Goal: Transaction & Acquisition: Purchase product/service

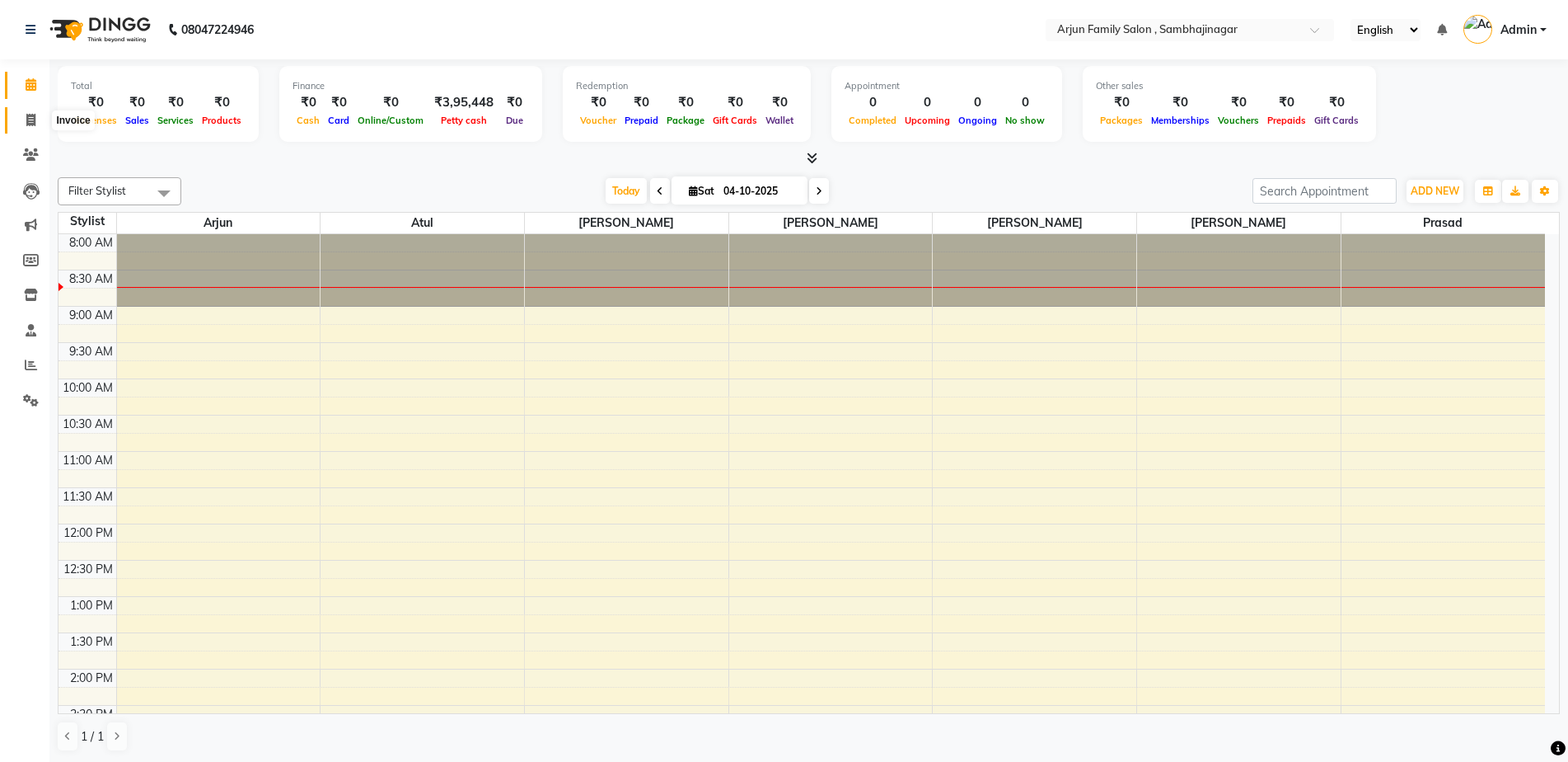
click at [20, 112] on span at bounding box center [31, 121] width 29 height 19
select select "service"
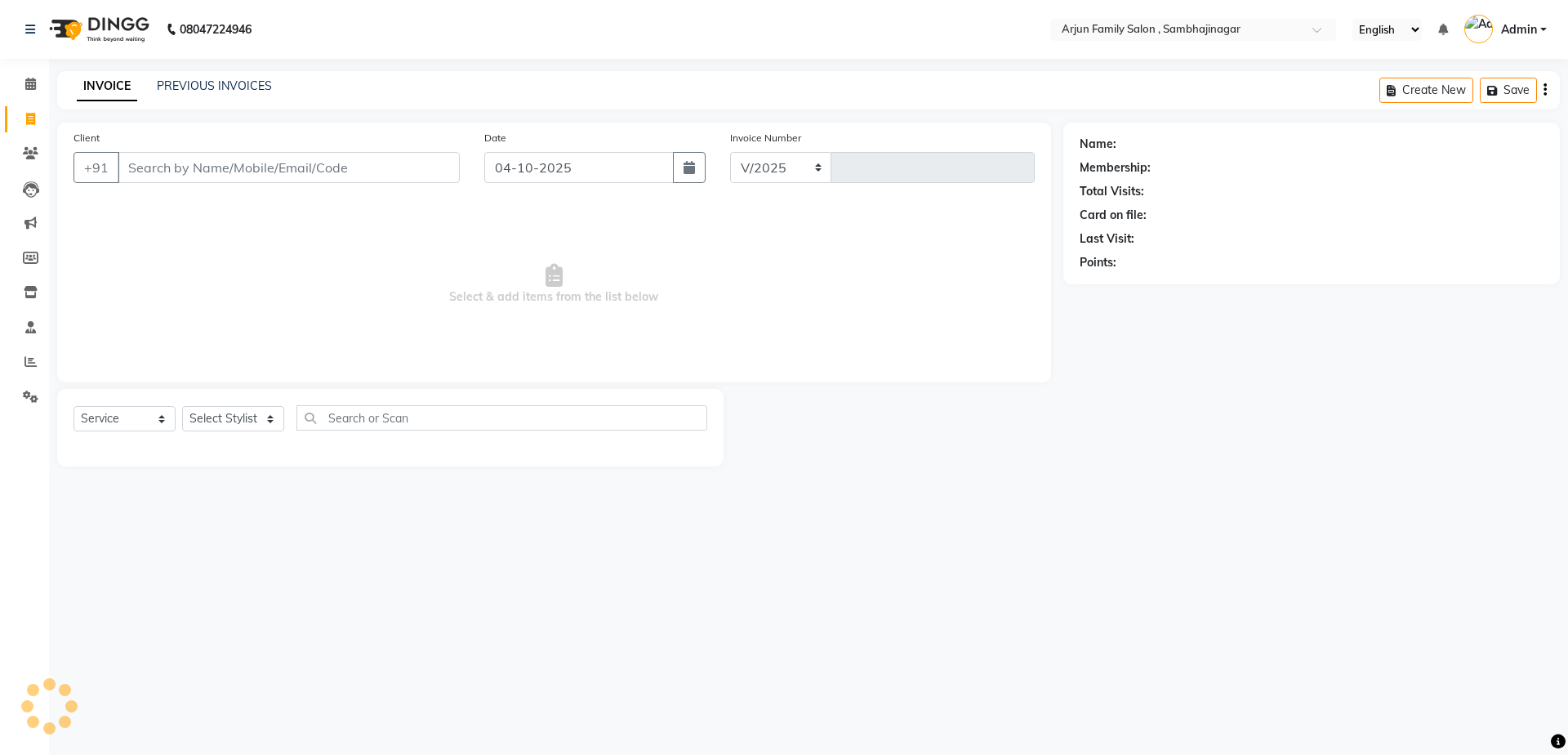
select select "6947"
type input "4507"
click at [31, 371] on link "Reports" at bounding box center [24, 362] width 39 height 27
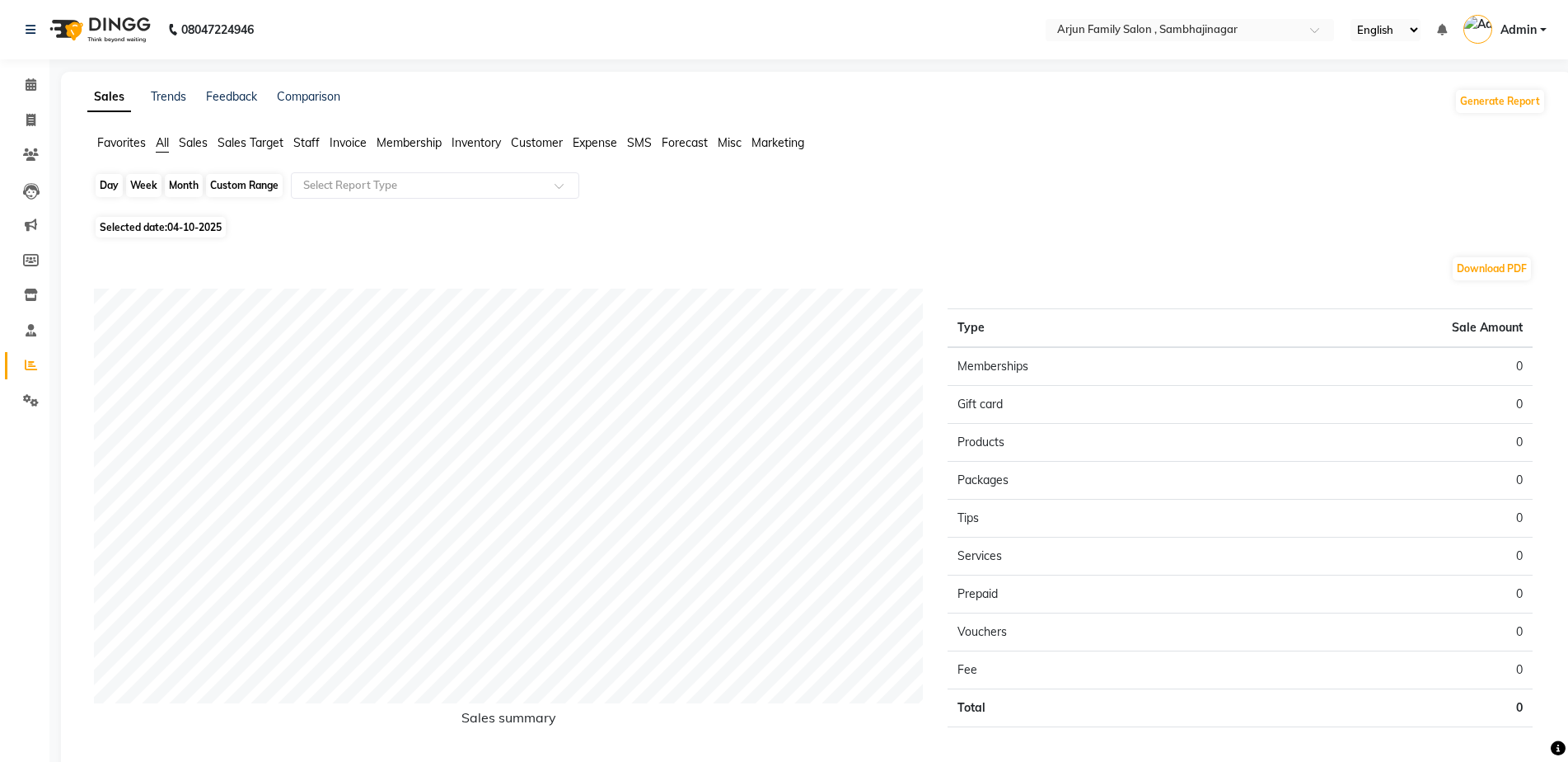
click at [98, 174] on div "Day" at bounding box center [109, 186] width 27 height 23
select select "10"
select select "2025"
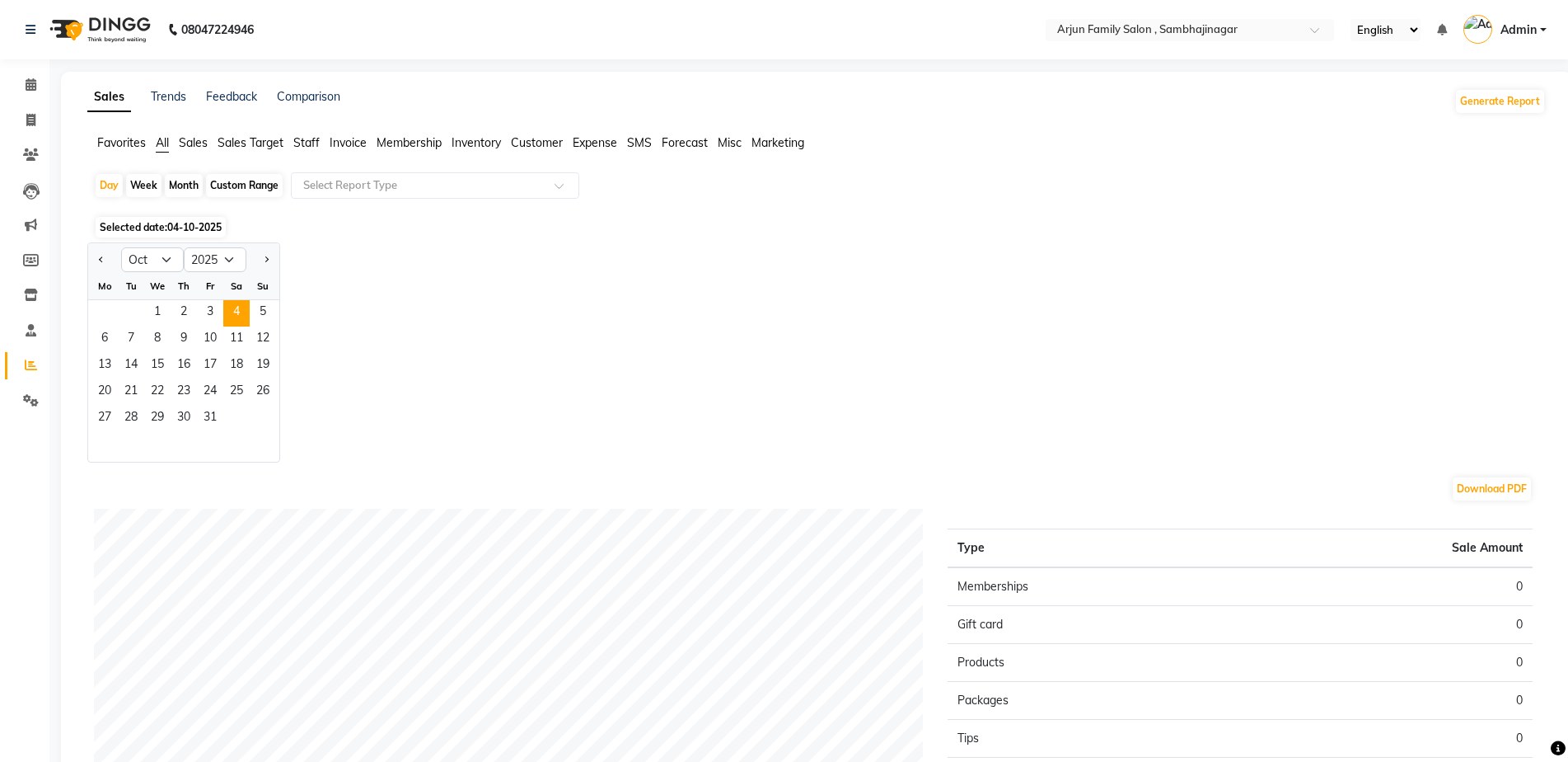
click at [138, 184] on div "Week" at bounding box center [144, 186] width 36 height 23
select select "10"
select select "2025"
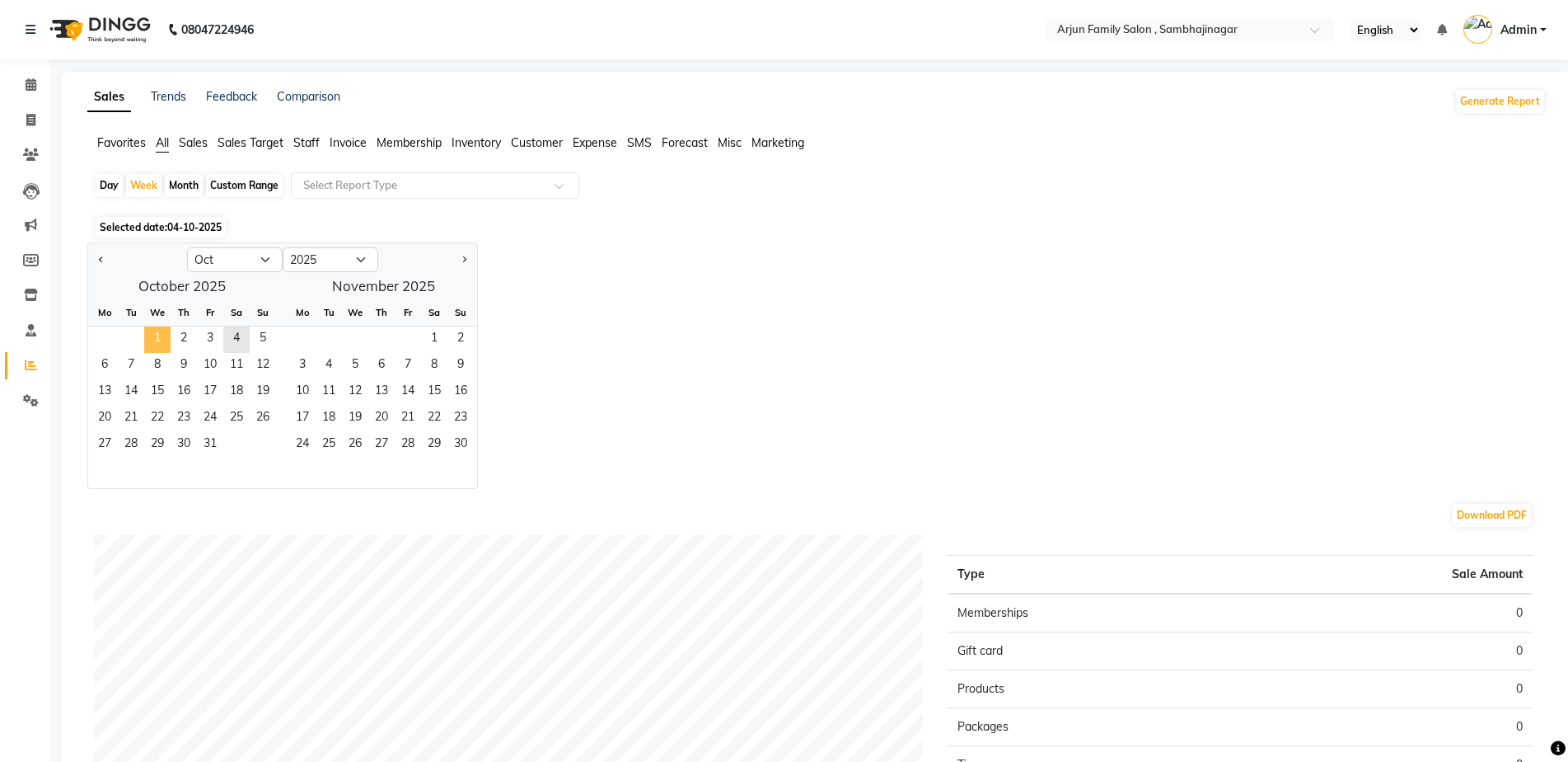
click at [159, 339] on span "1" at bounding box center [157, 339] width 26 height 26
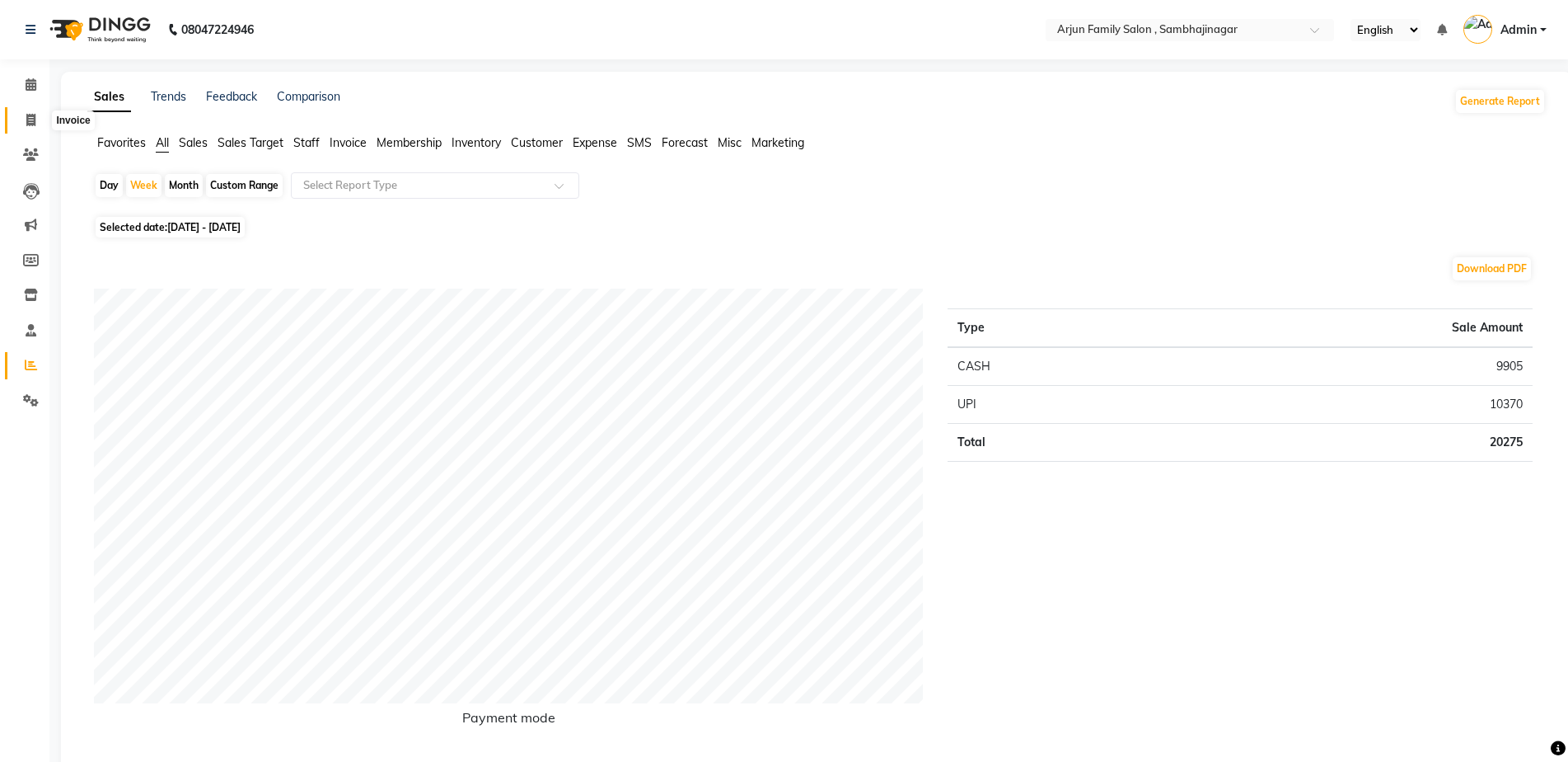
click at [37, 118] on span at bounding box center [31, 121] width 29 height 19
select select "service"
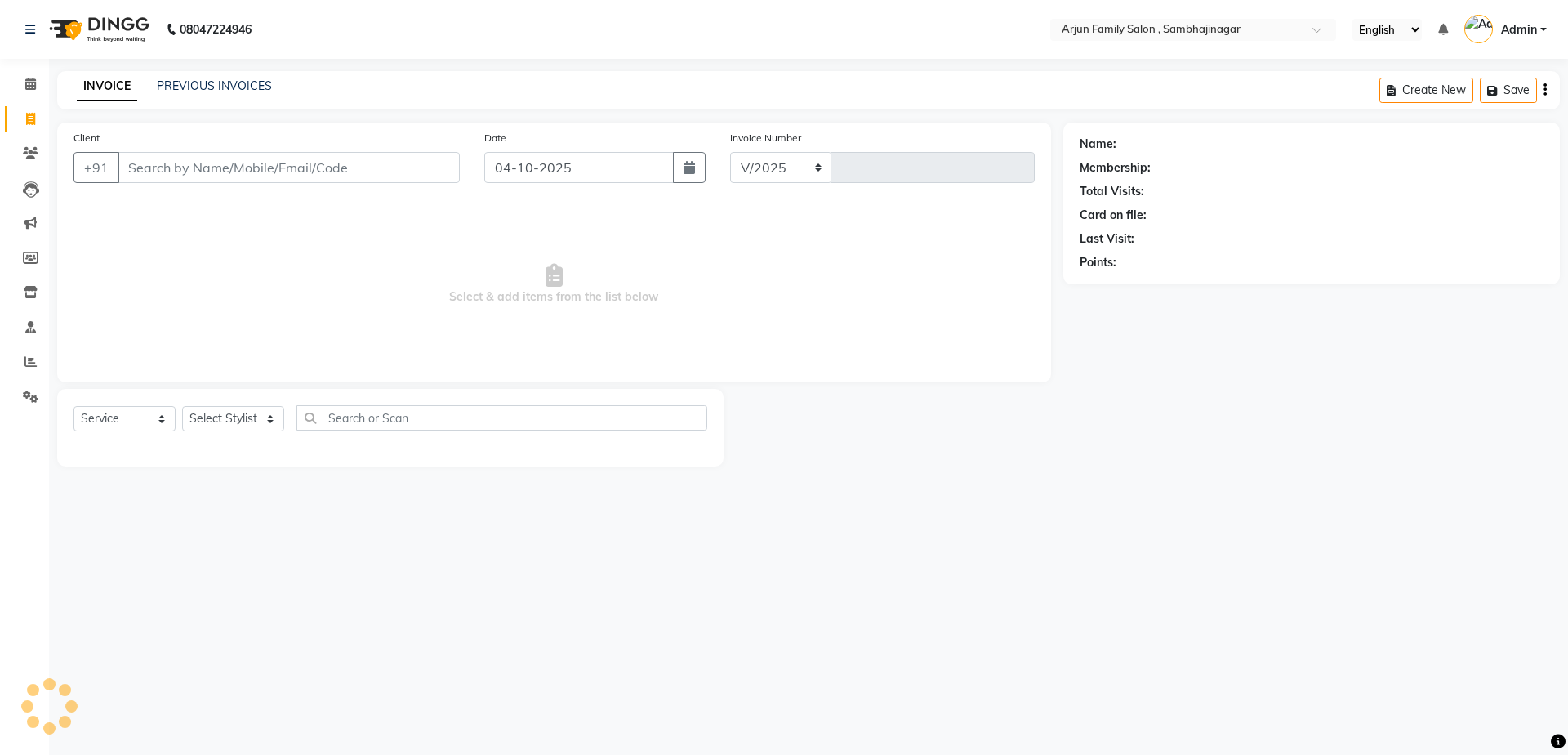
select select "6947"
type input "4507"
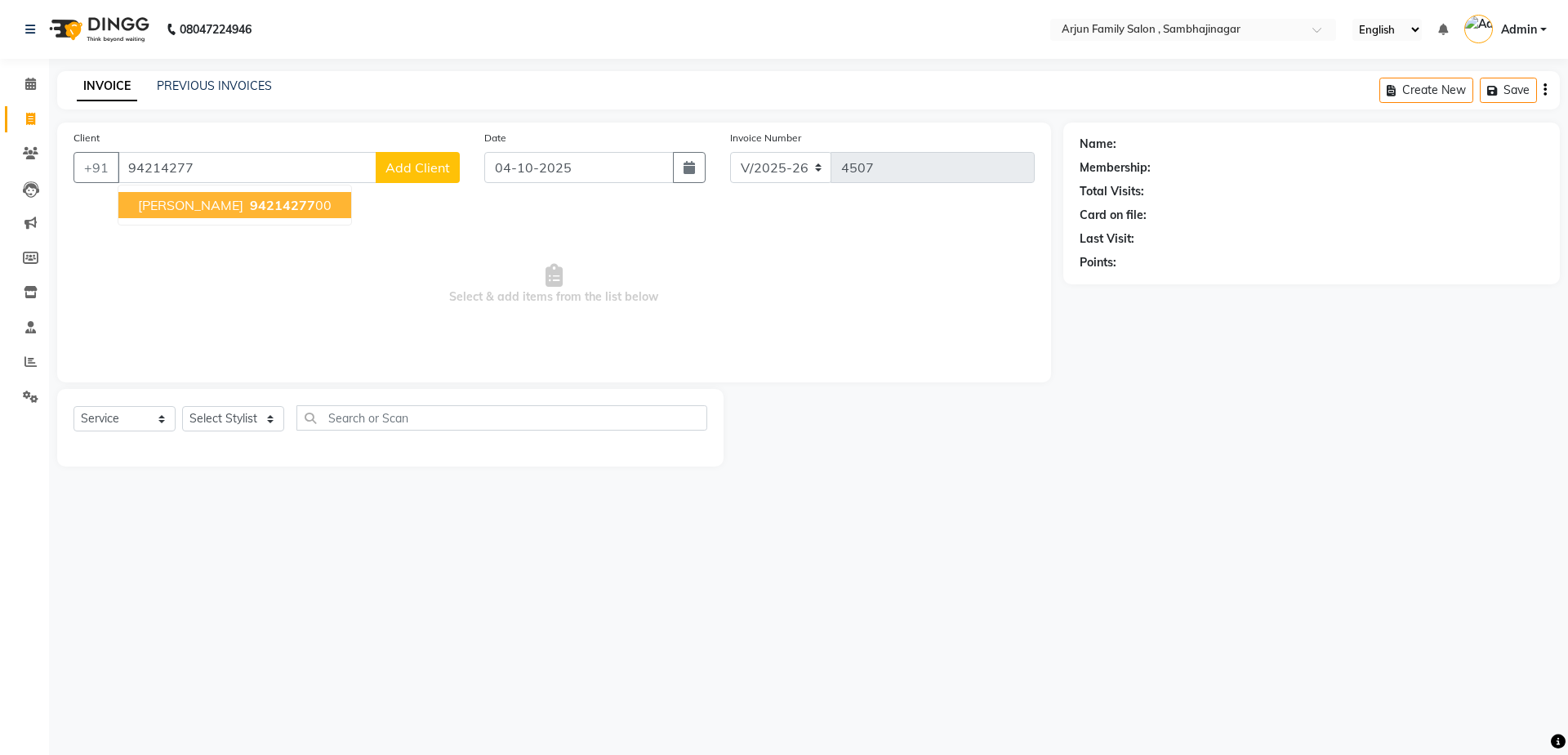
click at [317, 206] on button "[PERSON_NAME] 94214277 00" at bounding box center [235, 205] width 233 height 26
type input "9421427700"
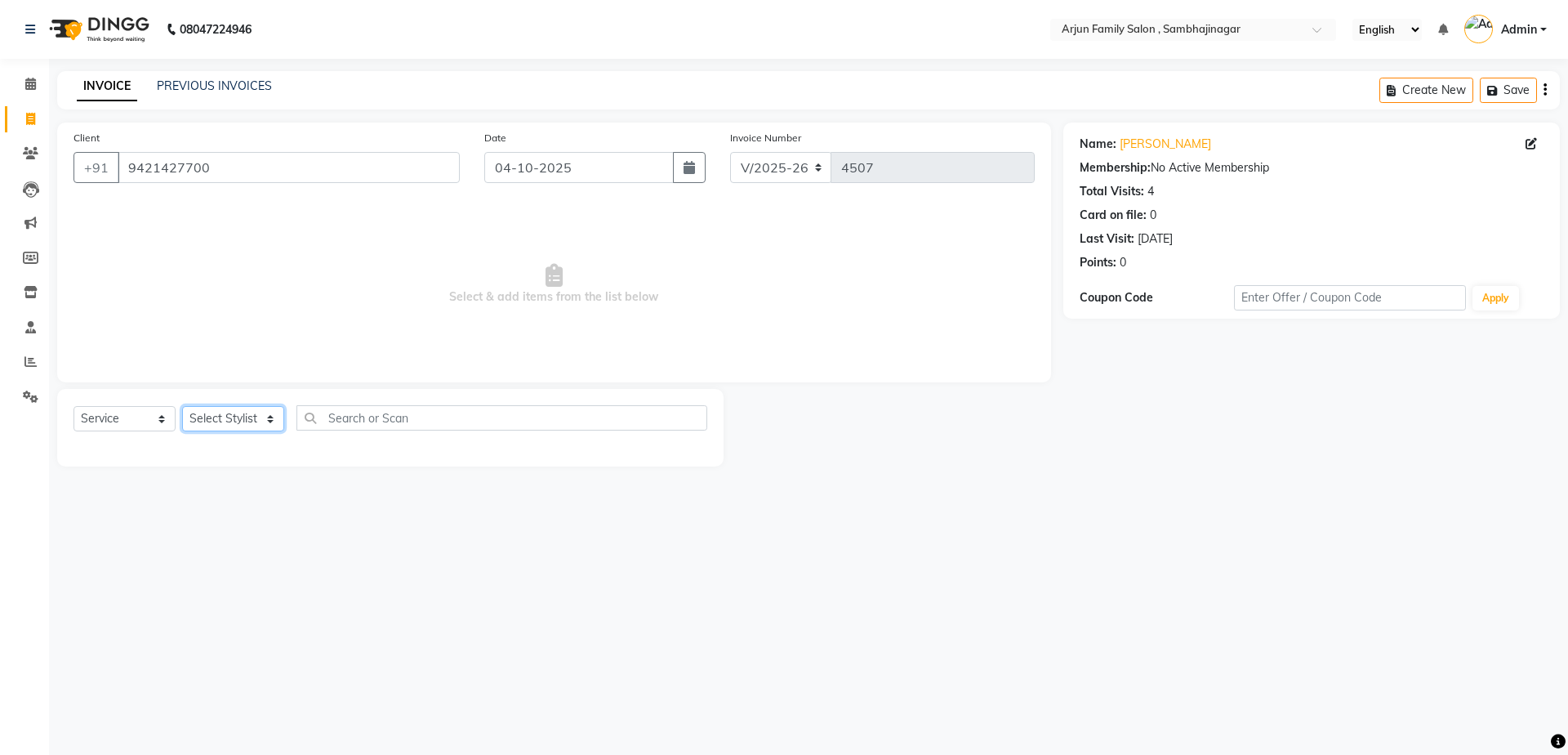
click at [261, 424] on select "Select Stylist arjun [PERSON_NAME] [PERSON_NAME] [PERSON_NAME] [PERSON_NAME]" at bounding box center [233, 418] width 102 height 25
select select "62015"
click at [182, 406] on select "Select Stylist arjun [PERSON_NAME] [PERSON_NAME] [PERSON_NAME] [PERSON_NAME]" at bounding box center [233, 418] width 102 height 25
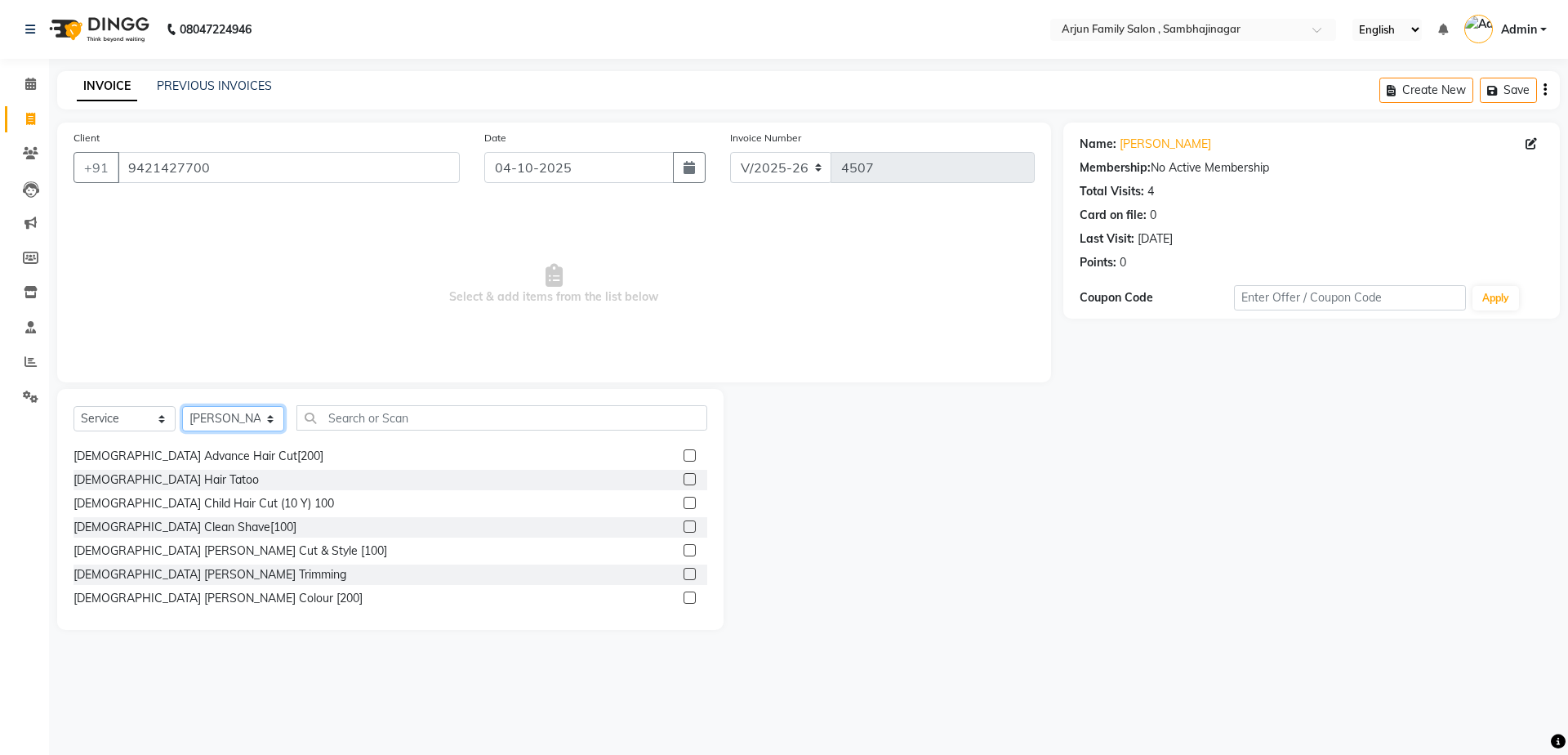
scroll to position [82, 0]
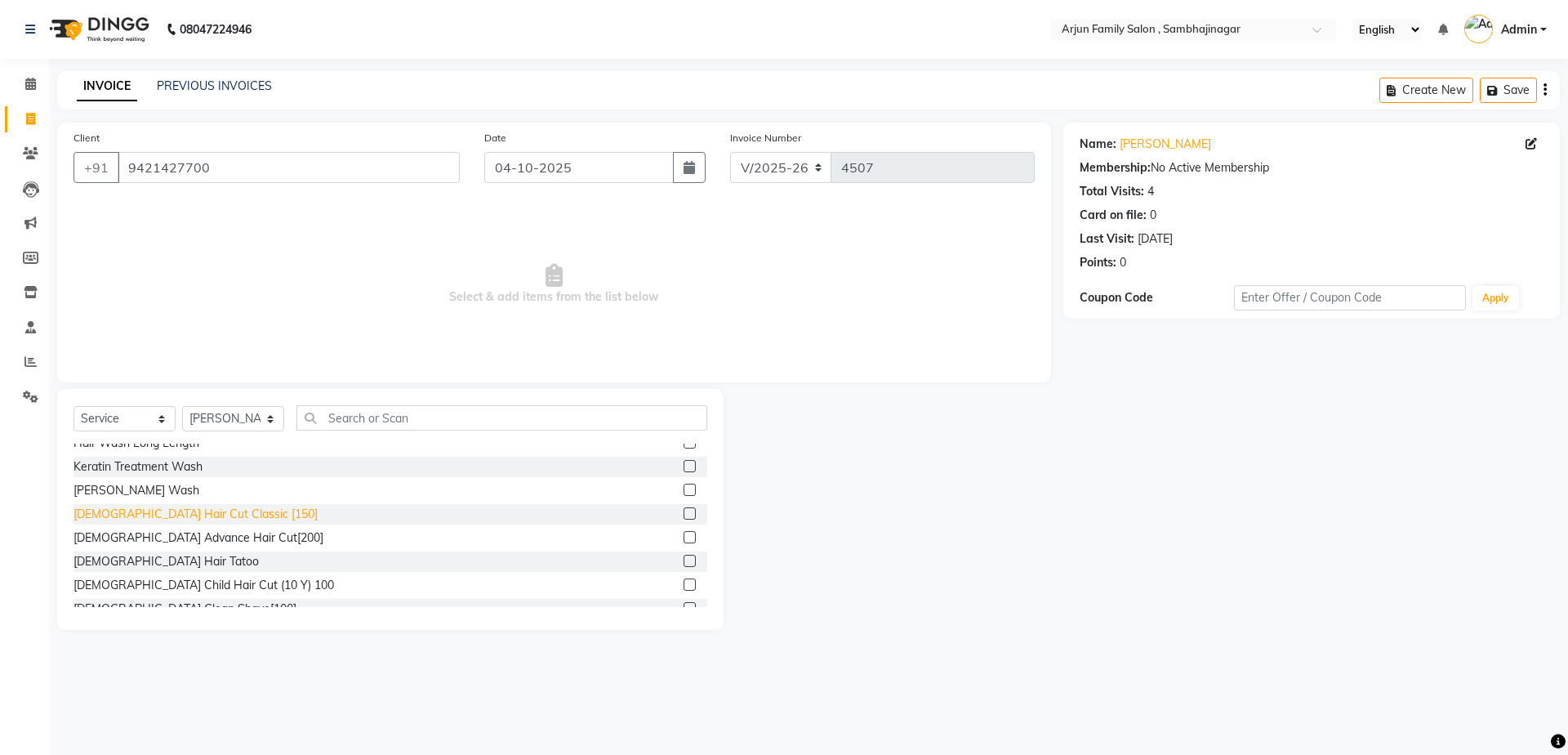
click at [201, 511] on div "[DEMOGRAPHIC_DATA] Hair Cut Classic [150]" at bounding box center [195, 514] width 244 height 17
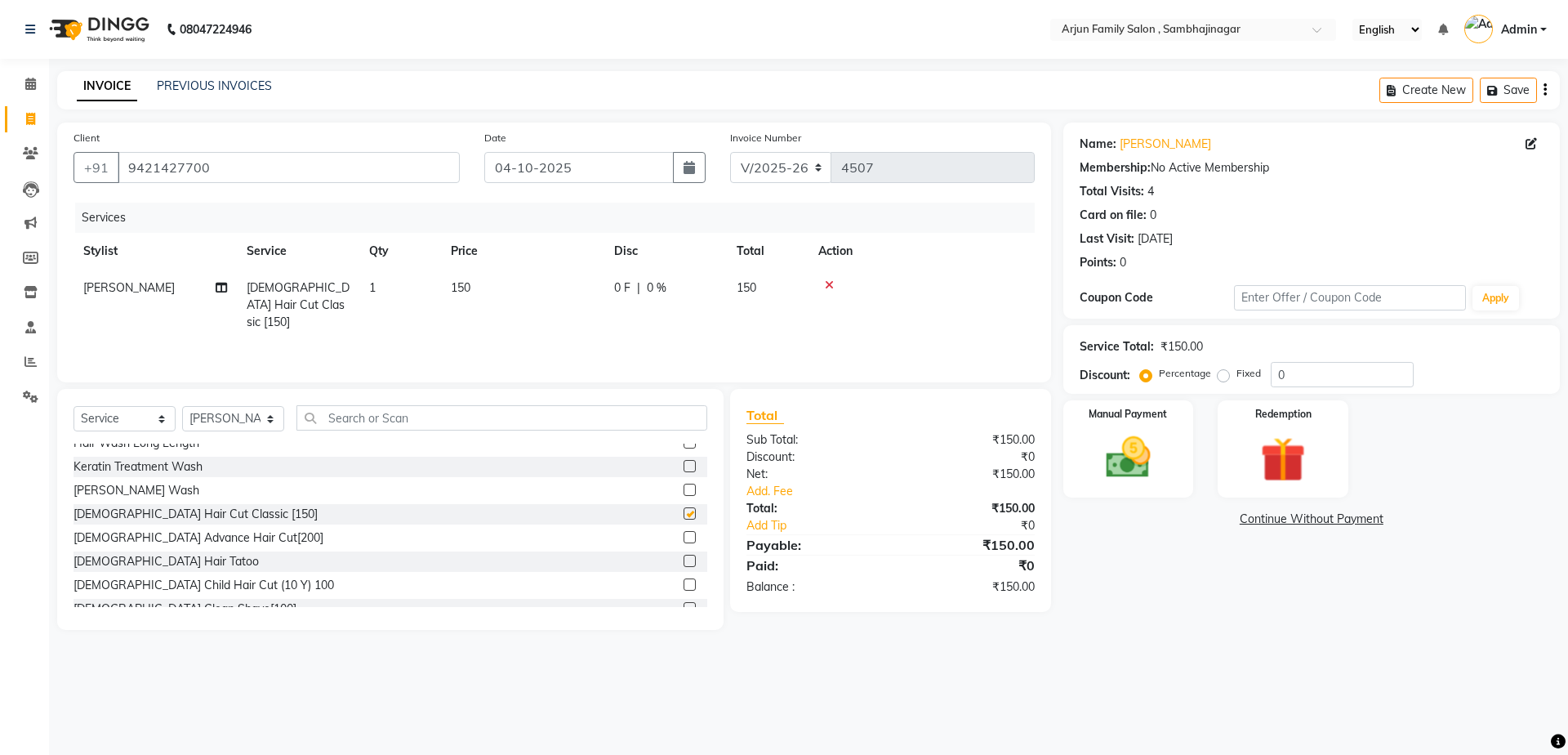
checkbox input "false"
click at [1113, 431] on img at bounding box center [1128, 458] width 76 height 54
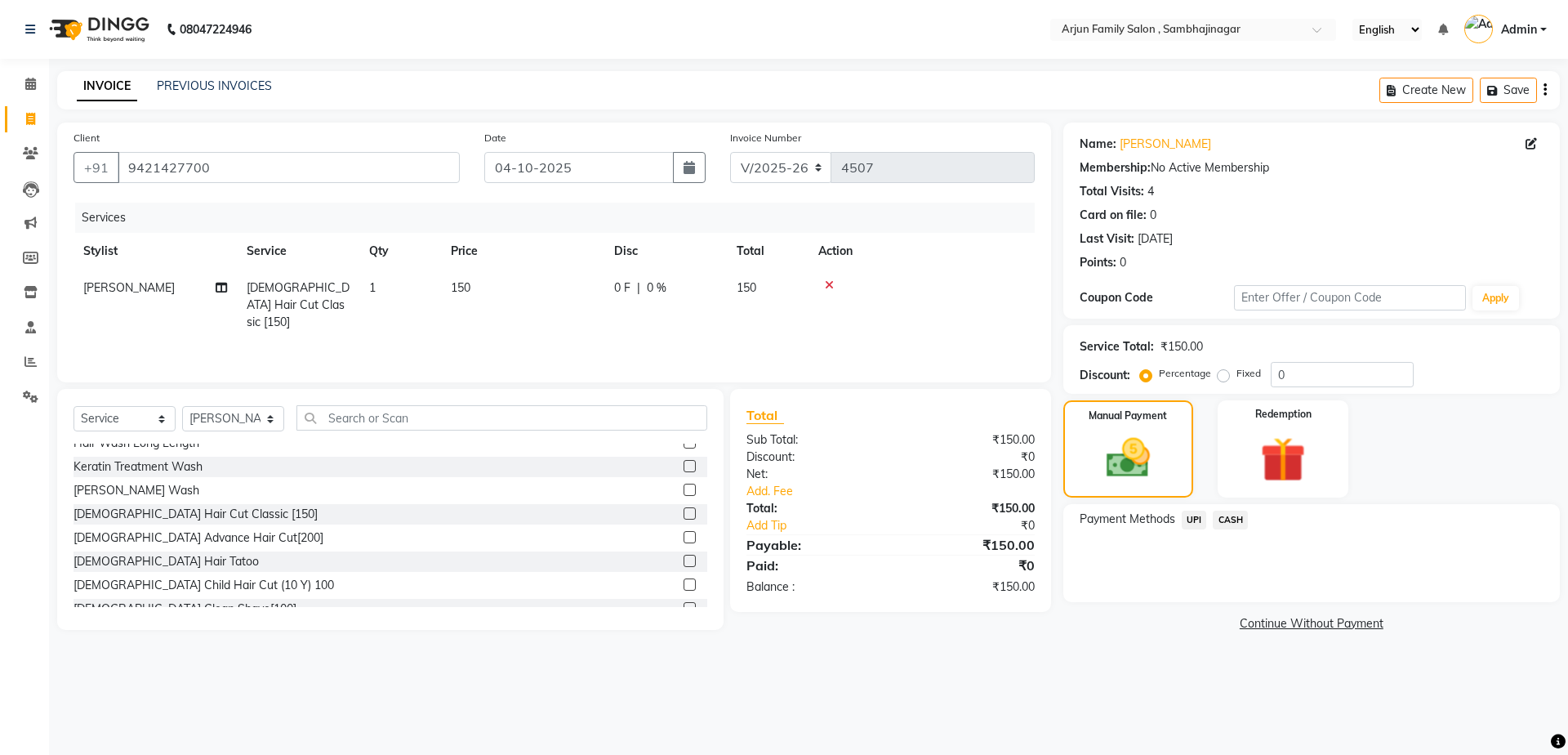
click at [1242, 522] on span "CASH" at bounding box center [1230, 520] width 35 height 19
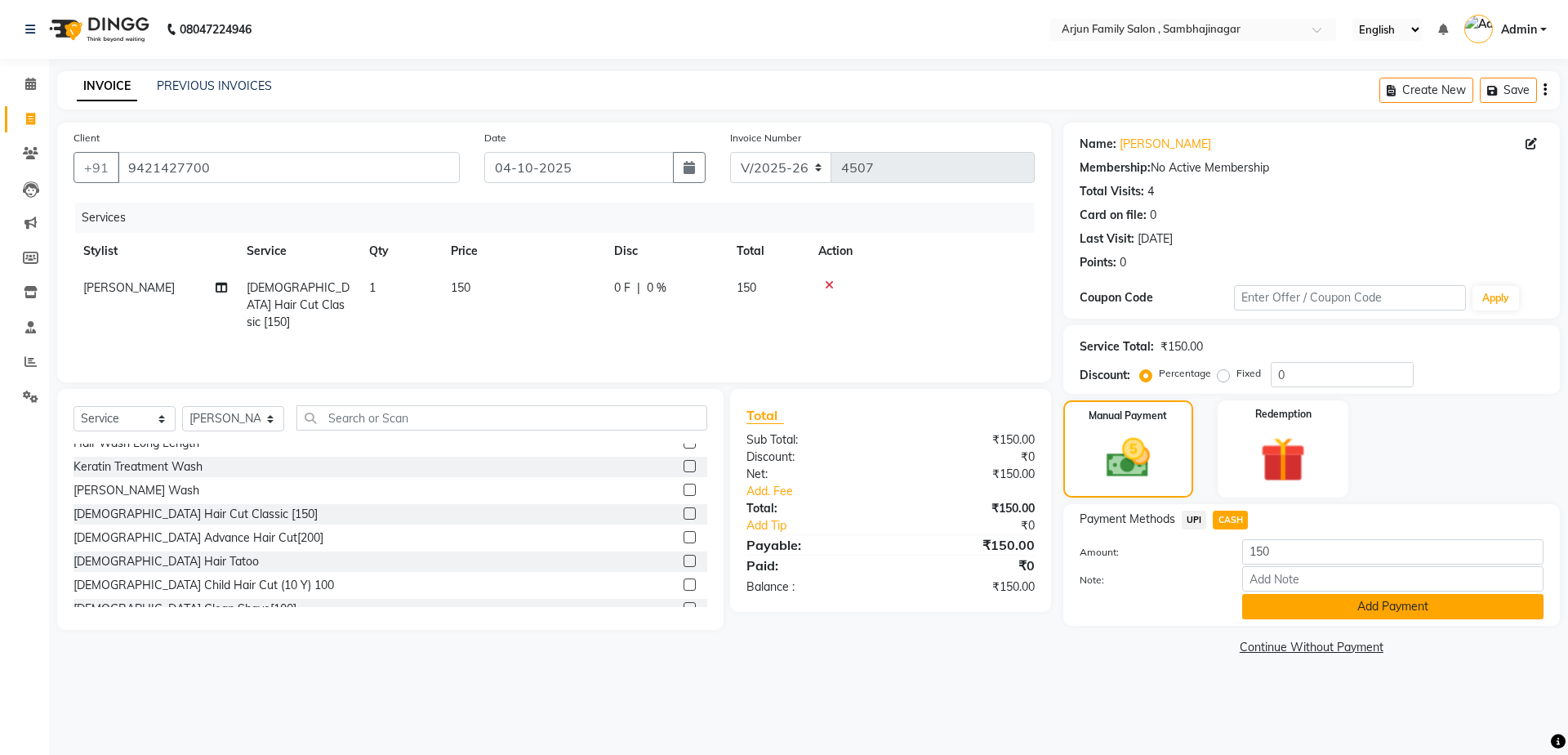
click at [1292, 603] on button "Add Payment" at bounding box center [1393, 605] width 302 height 25
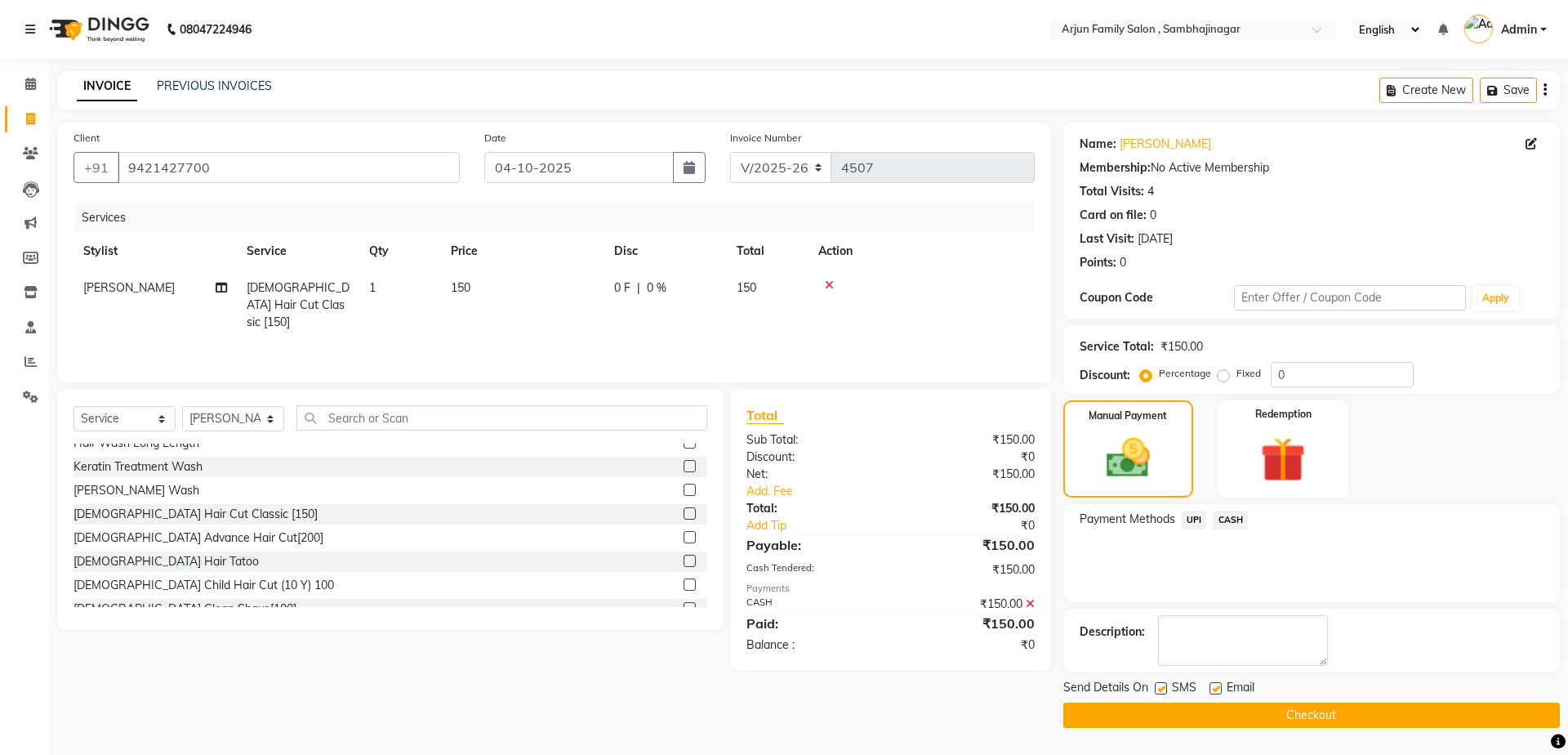
drag, startPoint x: 1315, startPoint y: 717, endPoint x: 1308, endPoint y: 698, distance: 20.2
click at [1315, 717] on button "Checkout" at bounding box center [1311, 714] width 497 height 25
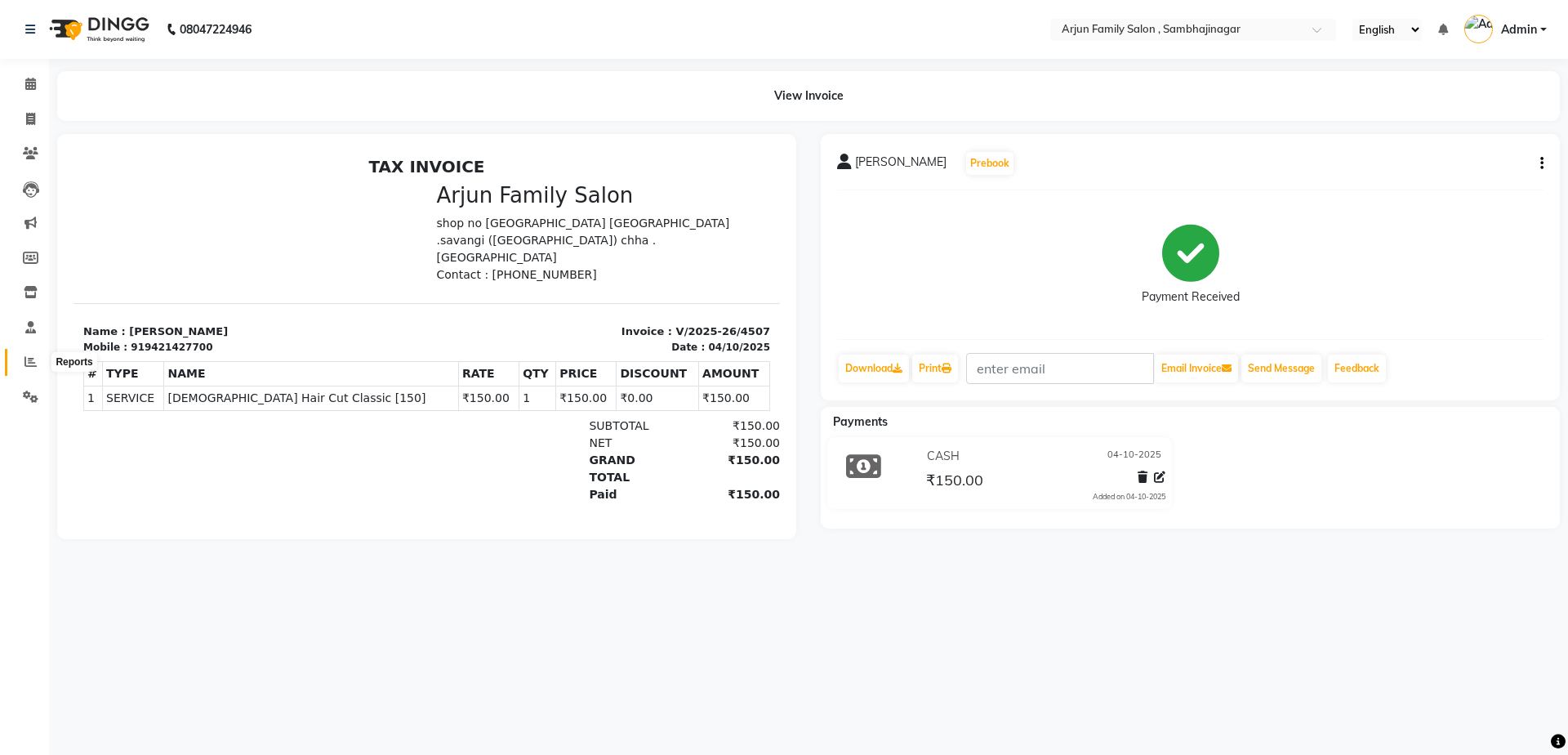
click at [24, 355] on span at bounding box center [31, 362] width 29 height 19
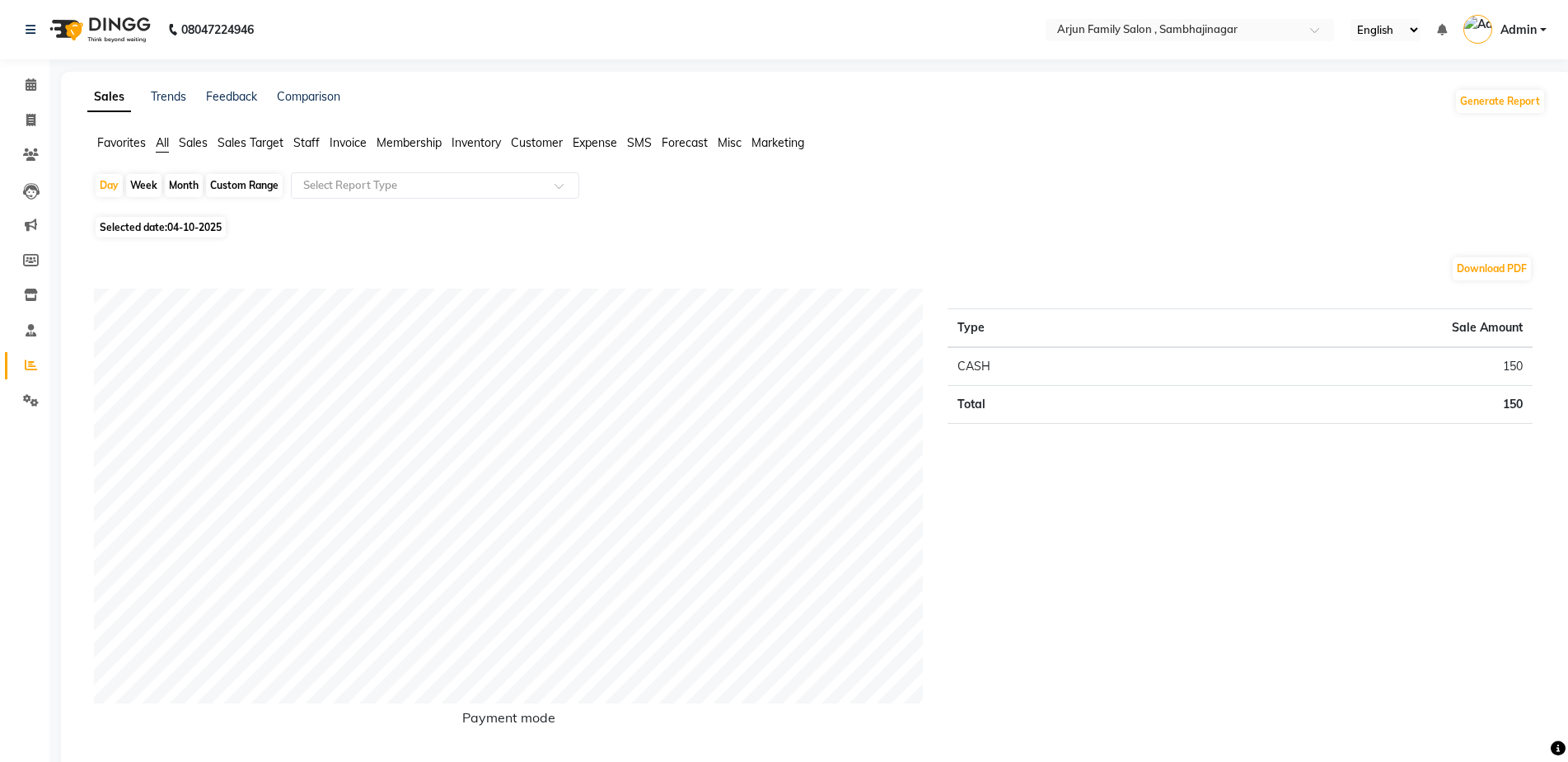
click at [129, 180] on div "Week" at bounding box center [144, 186] width 36 height 23
select select "10"
select select "2025"
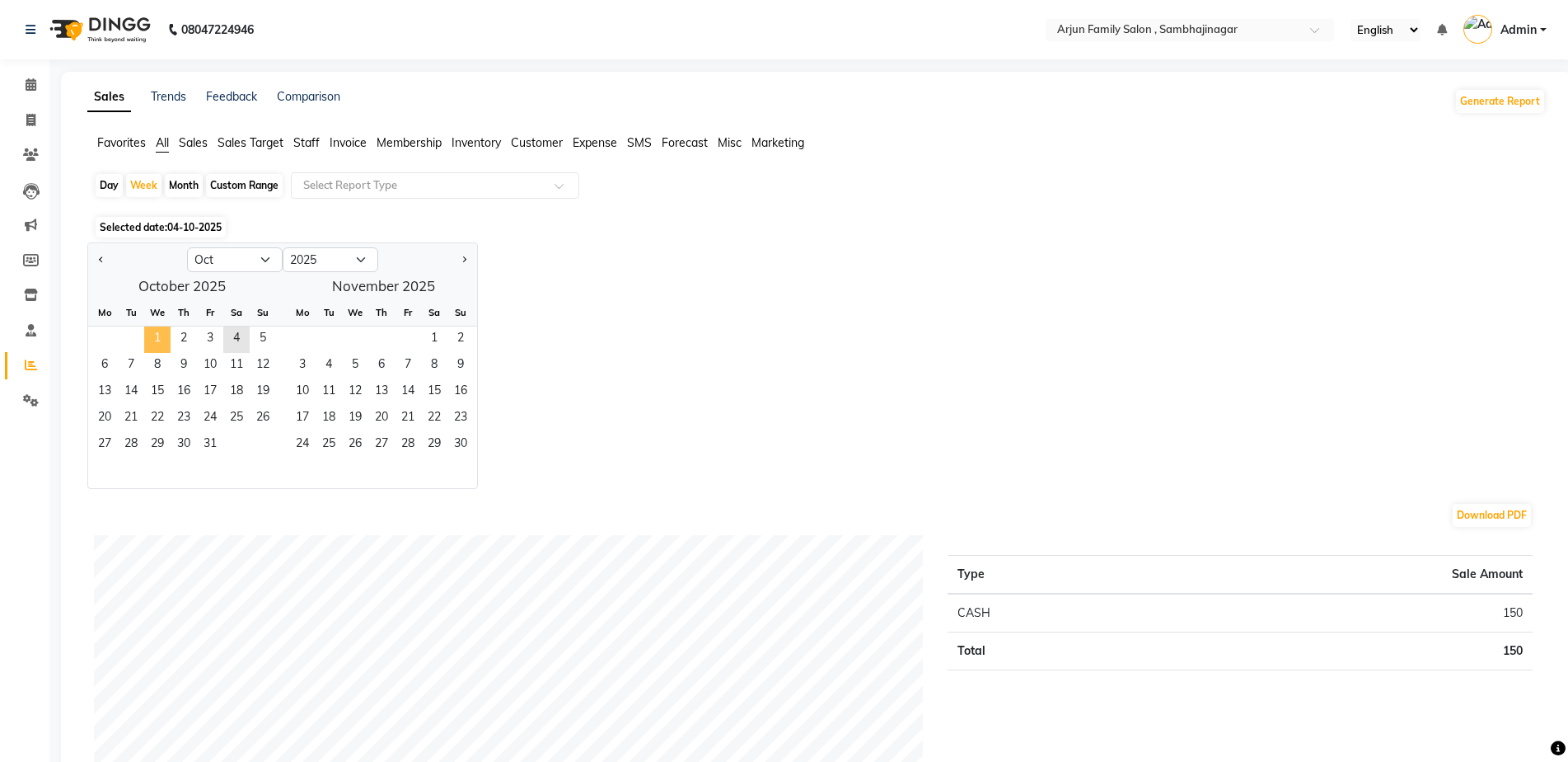
click at [153, 339] on span "1" at bounding box center [157, 339] width 26 height 26
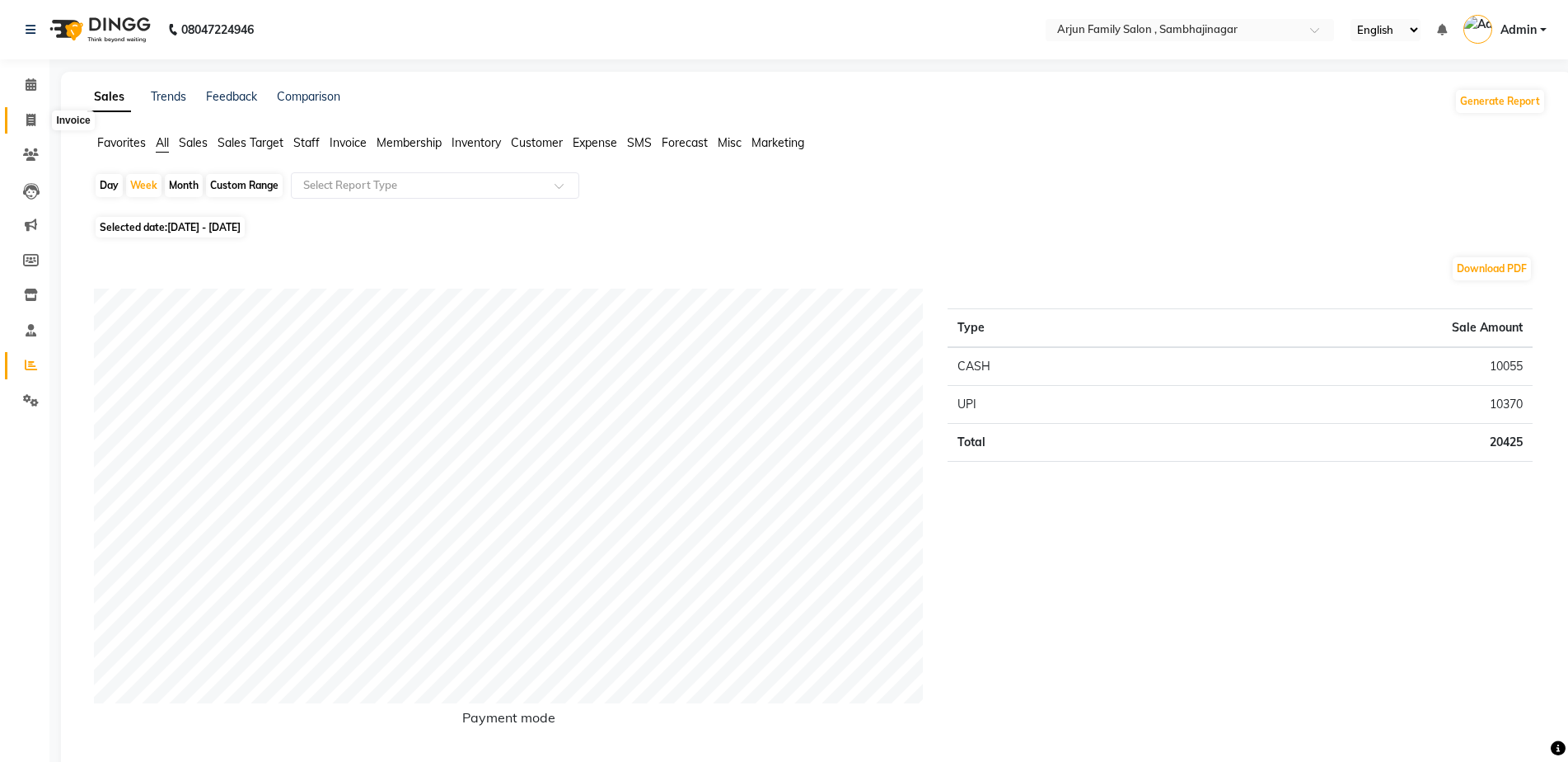
click at [24, 116] on span at bounding box center [31, 121] width 29 height 19
select select "service"
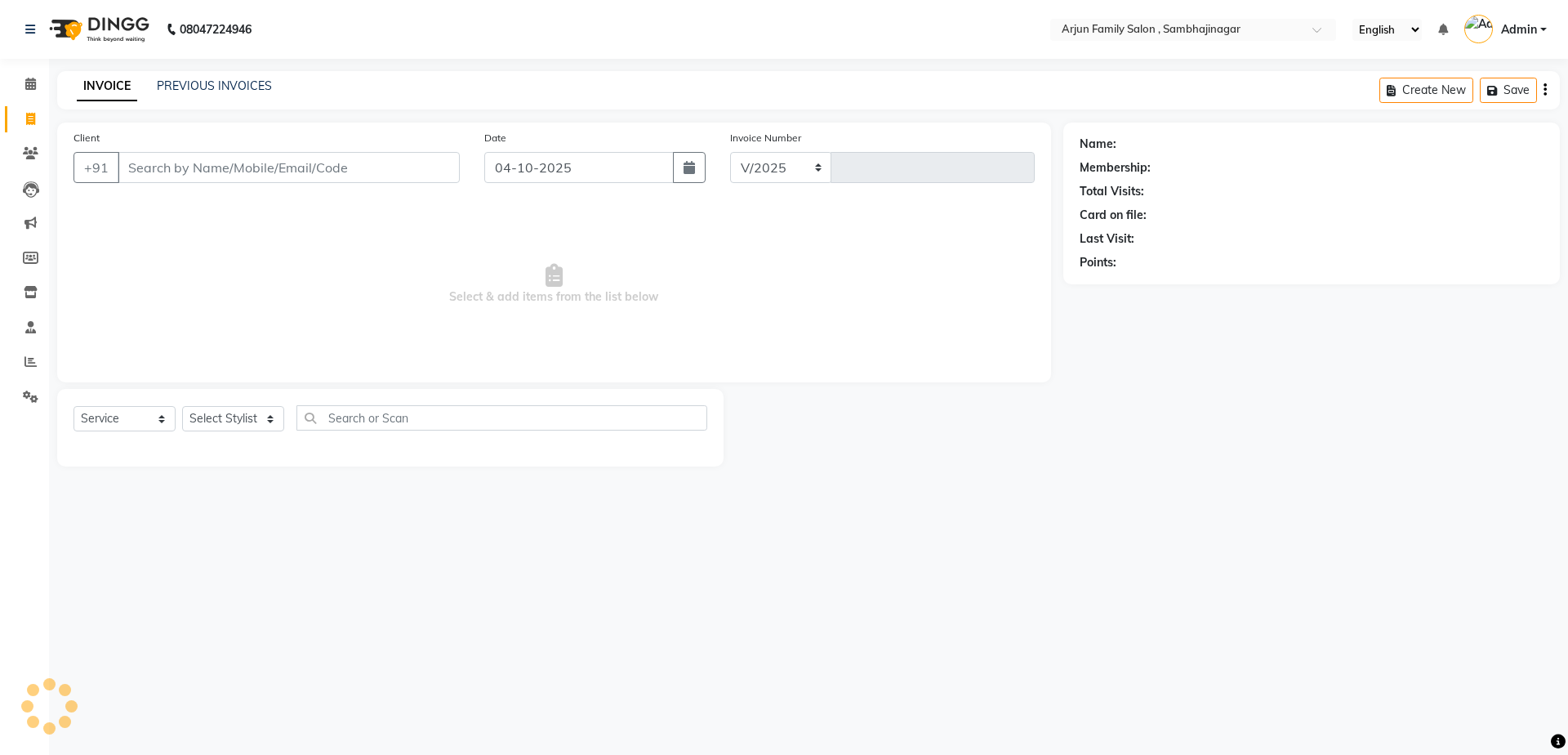
select select "6947"
type input "4508"
type input "v"
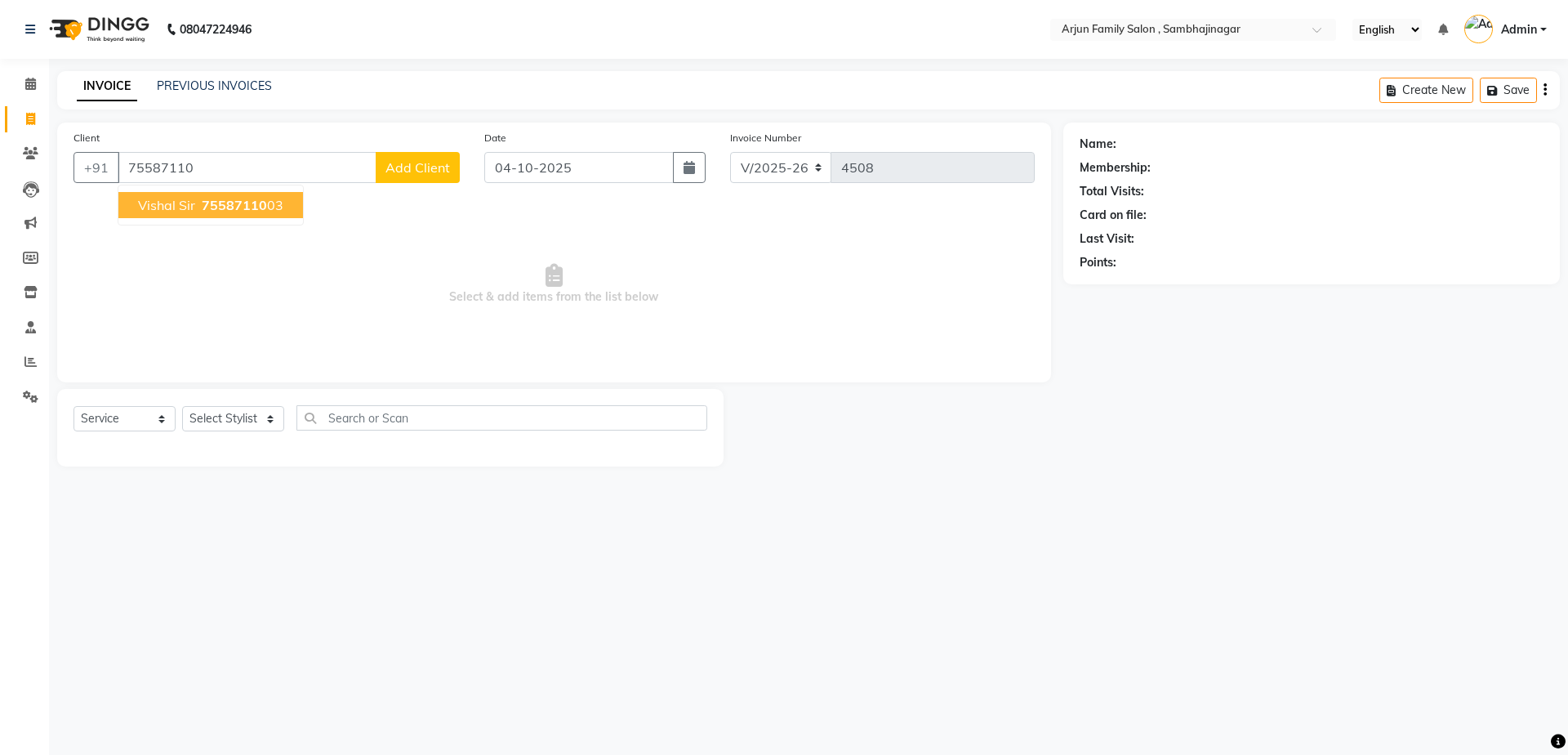
click at [251, 208] on span "75587110" at bounding box center [234, 205] width 65 height 17
type input "7558711003"
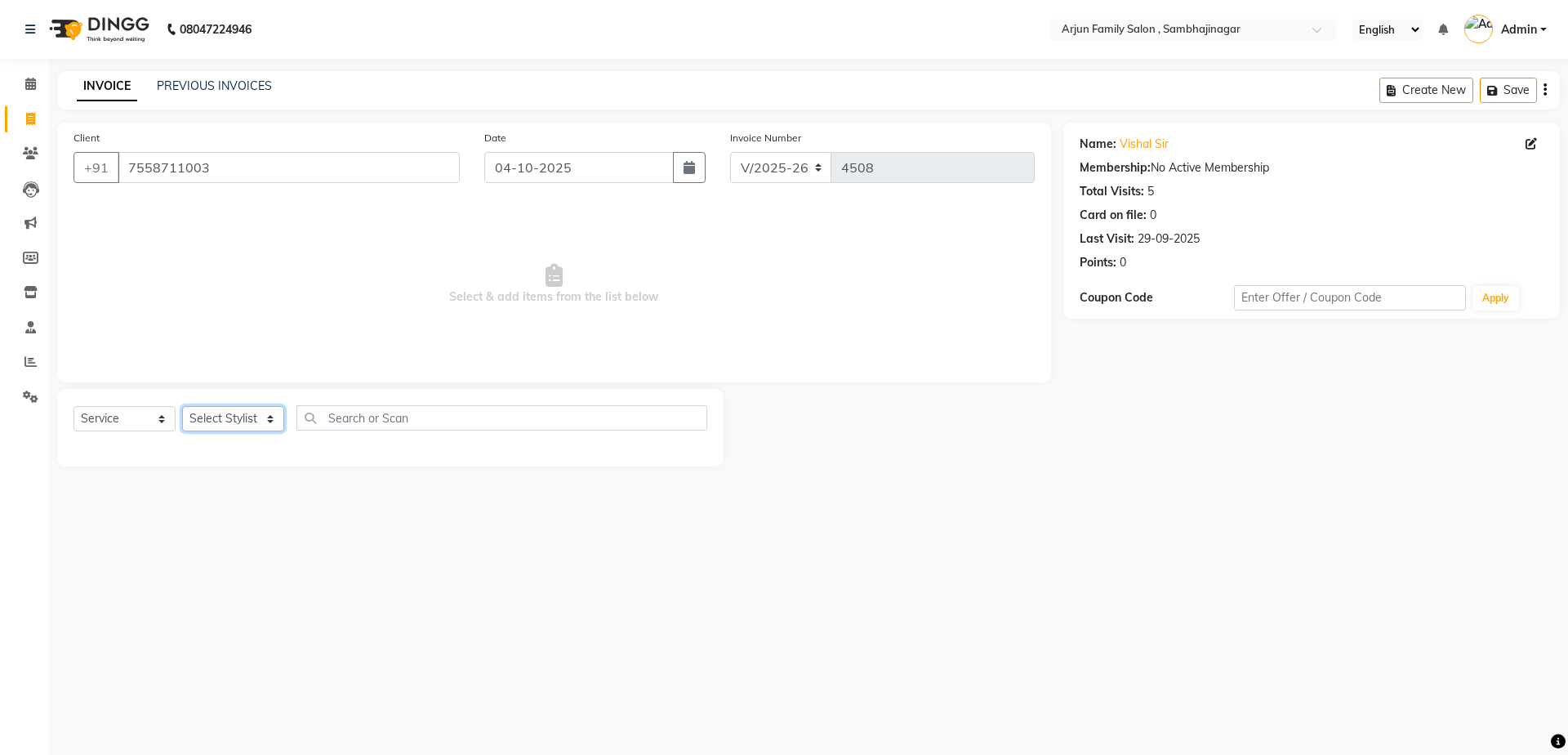
click at [251, 426] on select "Select Stylist arjun [PERSON_NAME] [PERSON_NAME] [PERSON_NAME] [PERSON_NAME]" at bounding box center [233, 418] width 102 height 25
select select "54806"
click at [182, 406] on select "Select Stylist arjun [PERSON_NAME] [PERSON_NAME] [PERSON_NAME] [PERSON_NAME]" at bounding box center [233, 418] width 102 height 25
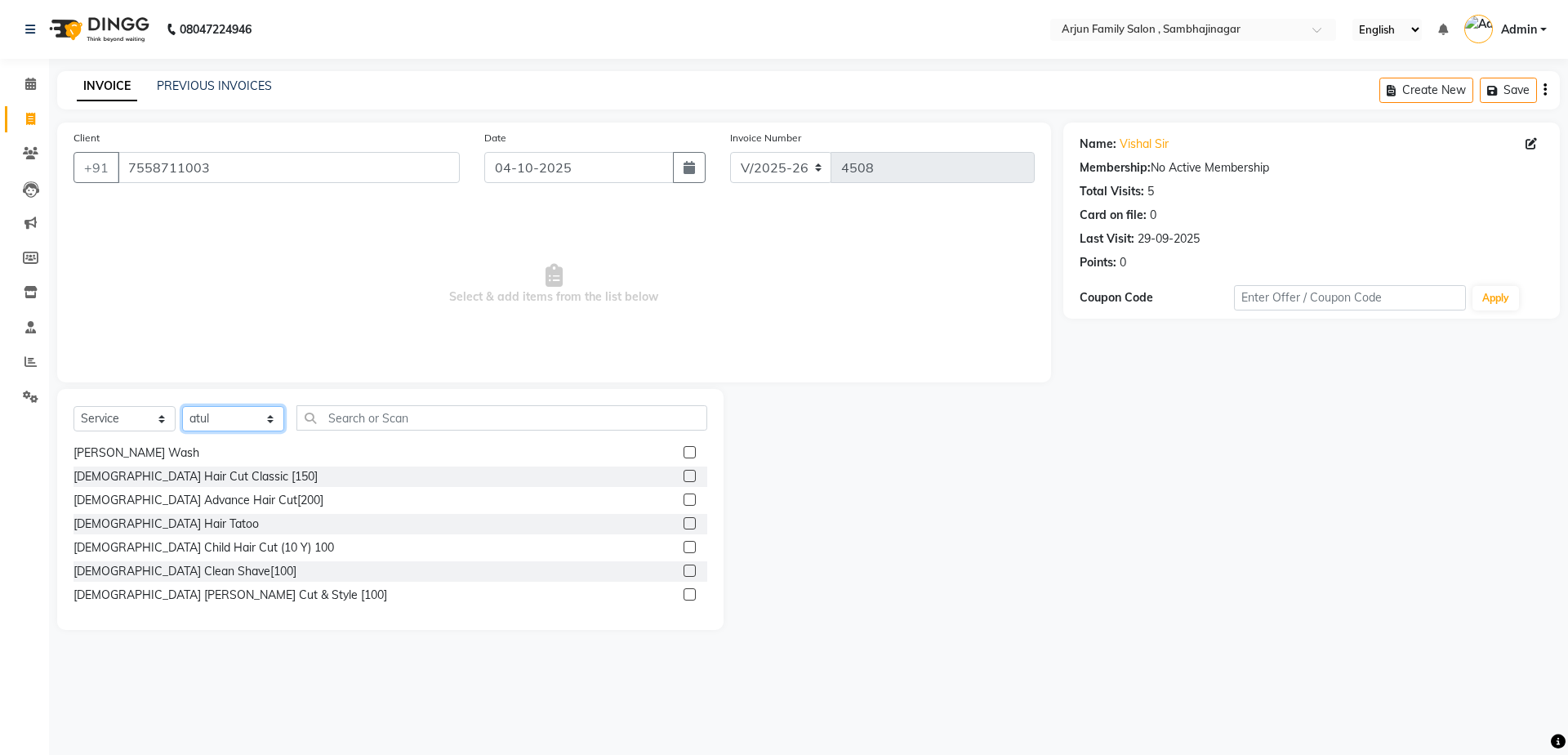
scroll to position [163, 0]
click at [208, 552] on div "[DEMOGRAPHIC_DATA] [PERSON_NAME] Cut & Style [100]" at bounding box center [230, 551] width 314 height 17
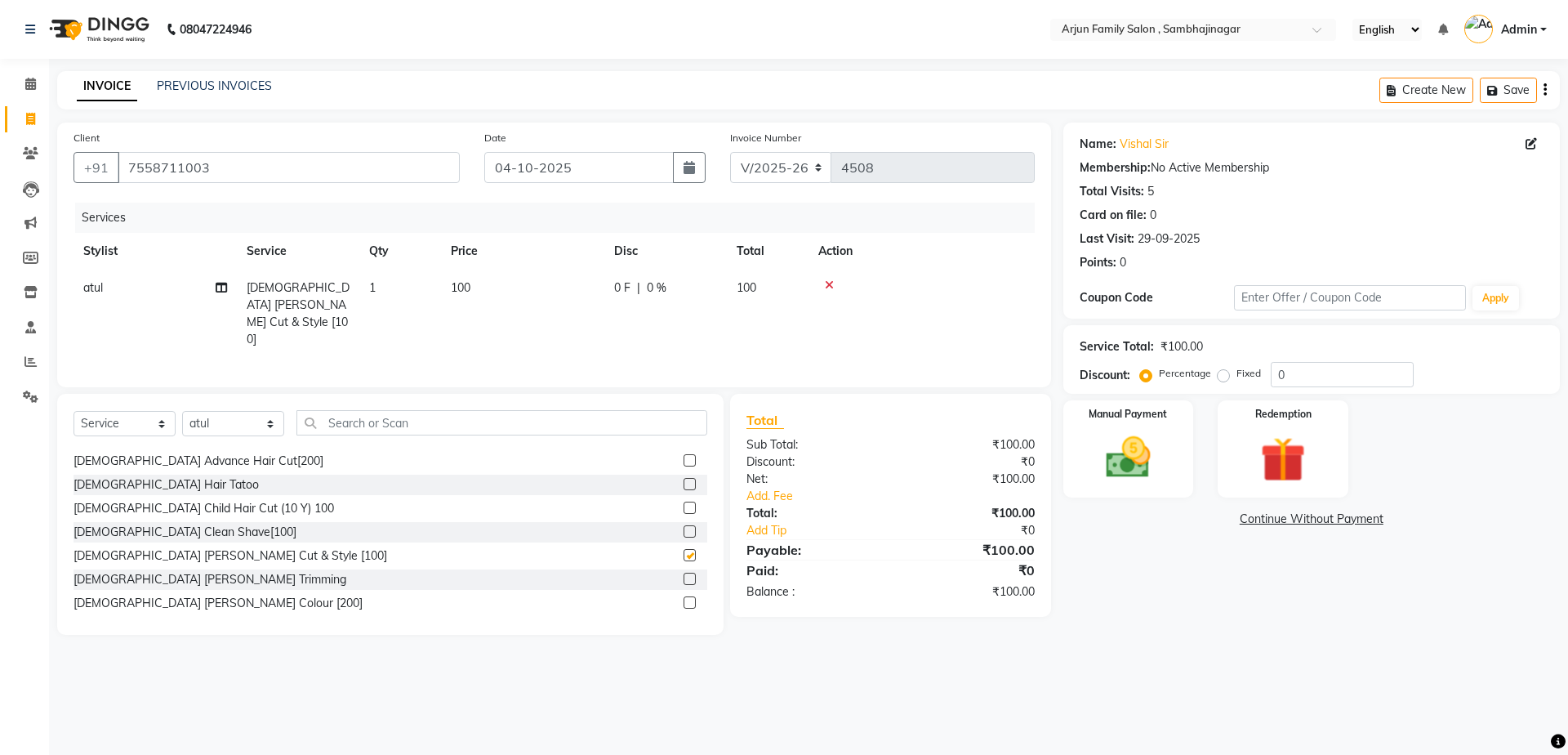
checkbox input "false"
drag, startPoint x: 1023, startPoint y: 505, endPoint x: 1033, endPoint y: 503, distance: 10.2
click at [1033, 505] on div "₹100.00" at bounding box center [968, 514] width 156 height 17
click at [1101, 491] on div "Manual Payment" at bounding box center [1128, 449] width 136 height 100
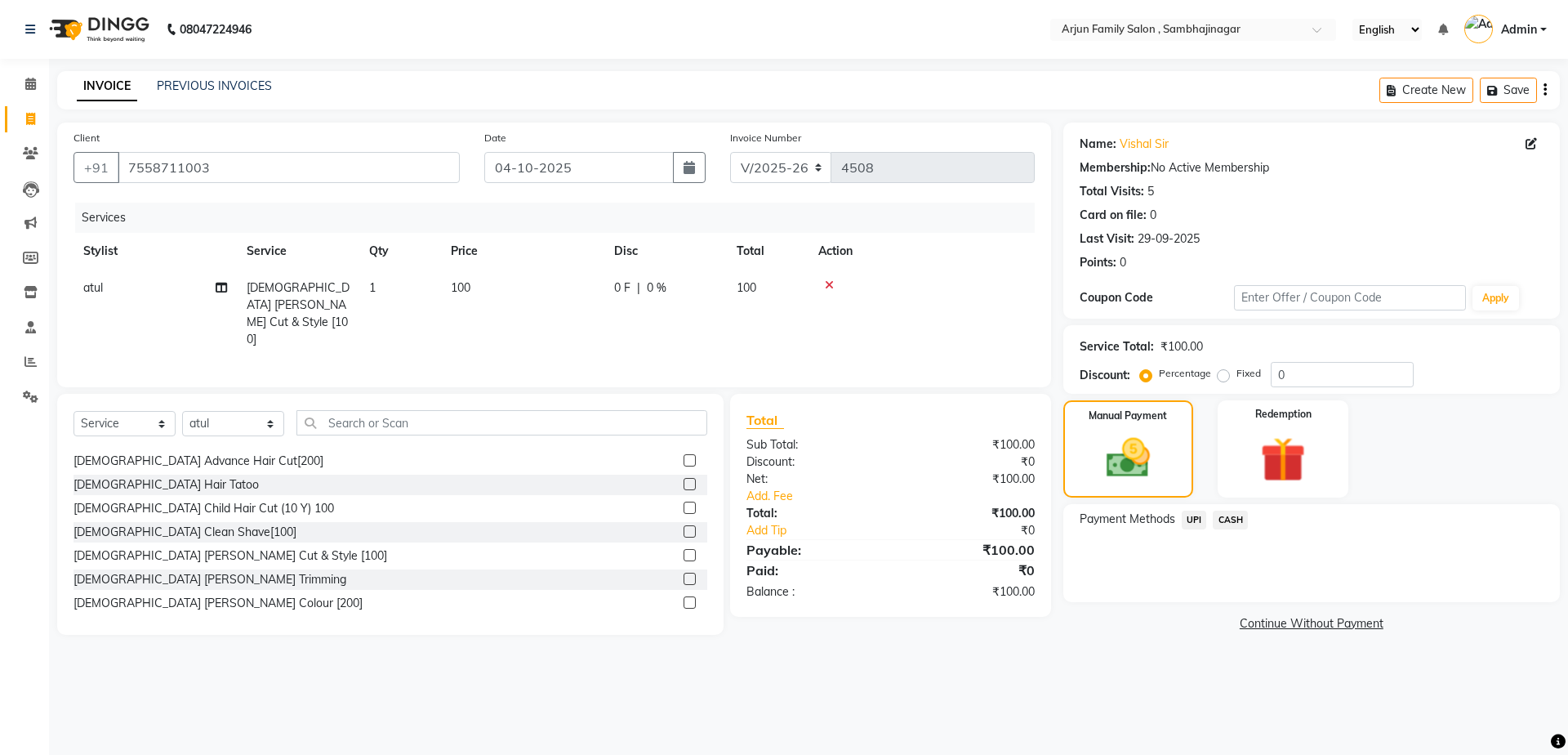
click at [1228, 515] on span "CASH" at bounding box center [1230, 520] width 35 height 19
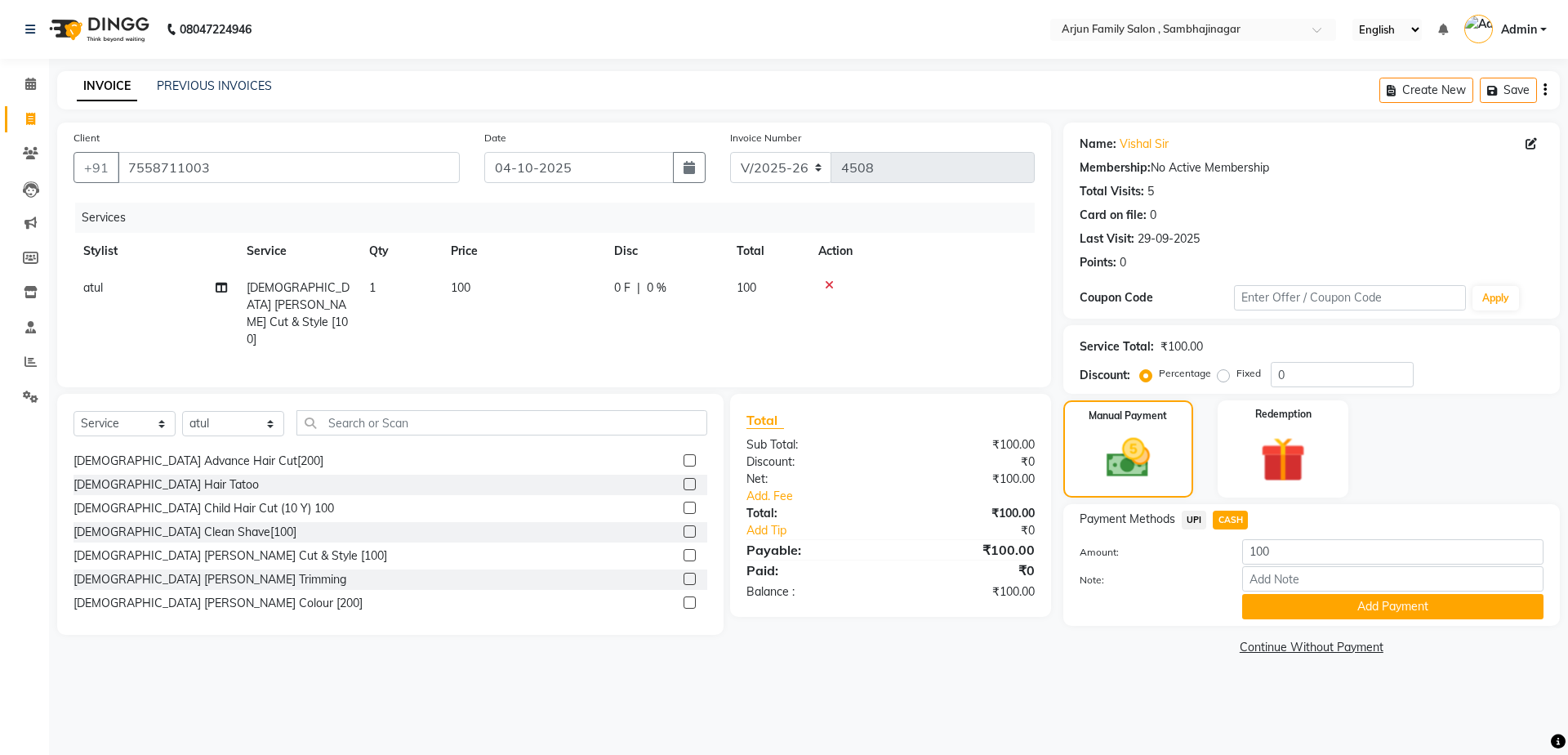
click at [1270, 631] on div "Name: Vishal Sir Membership: No Active Membership Total Visits: 5 Card on file:…" at bounding box center [1317, 391] width 509 height 537
click at [1273, 617] on button "Add Payment" at bounding box center [1393, 605] width 302 height 25
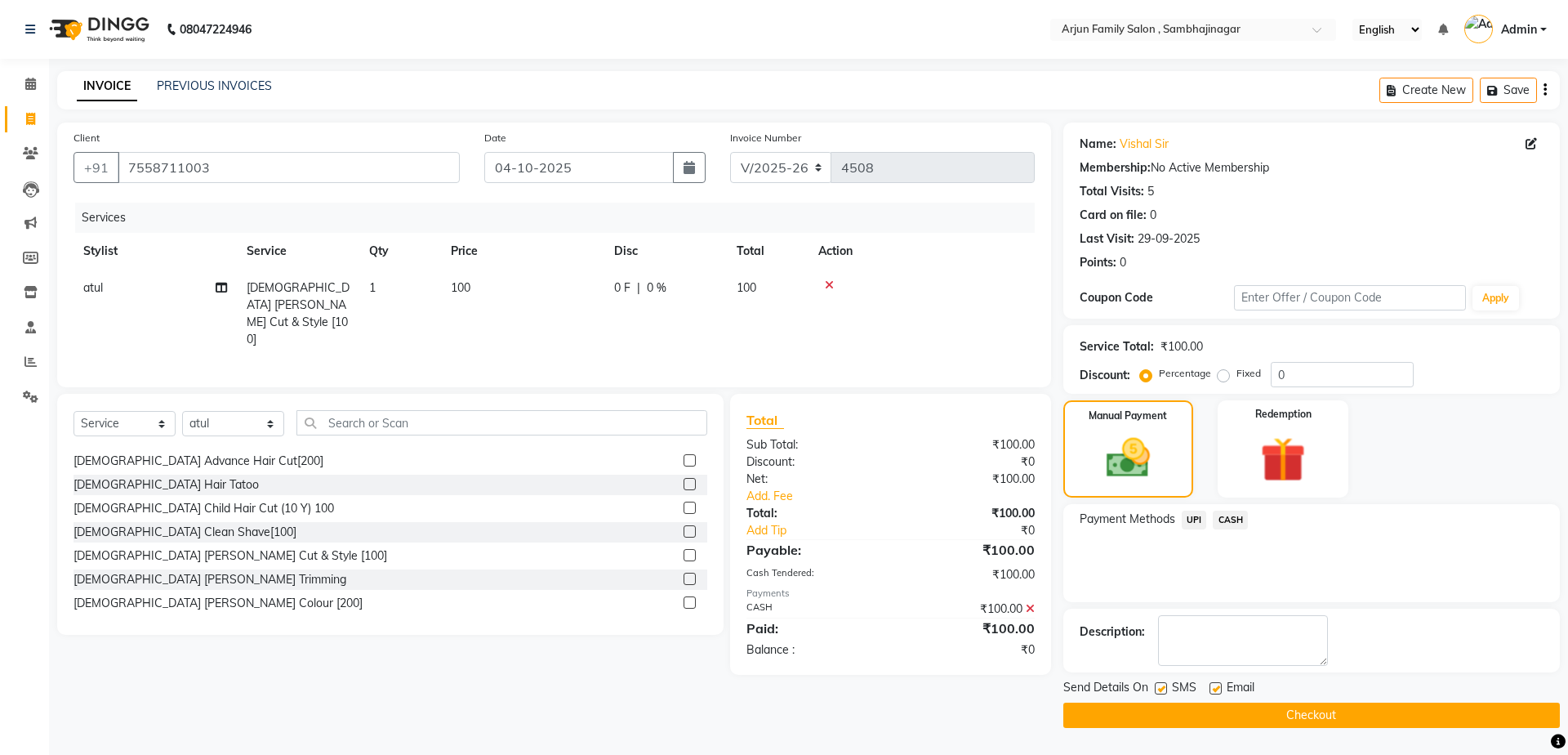
click at [1265, 718] on button "Checkout" at bounding box center [1311, 714] width 497 height 25
